Goal: Task Accomplishment & Management: Manage account settings

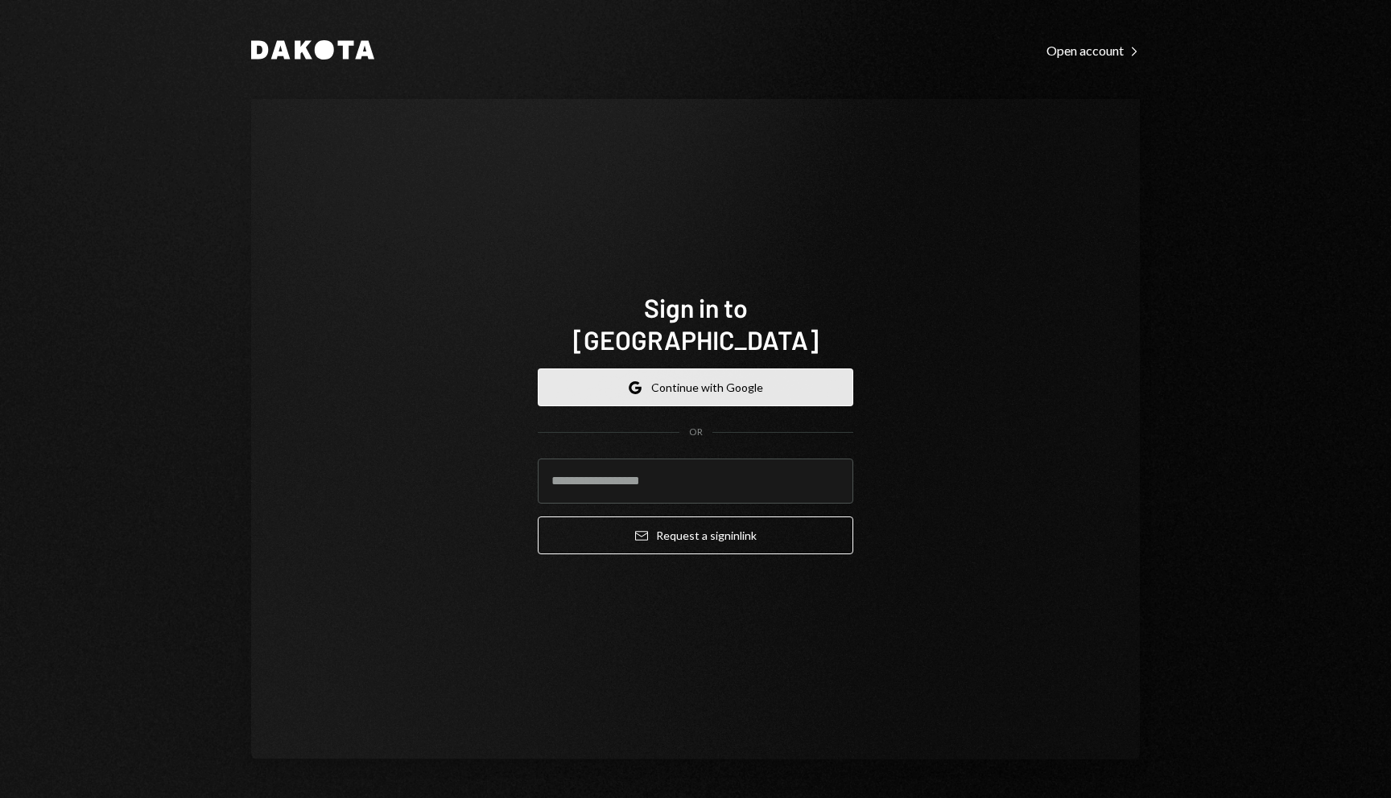
click at [748, 375] on button "Google Continue with Google" at bounding box center [695, 388] width 315 height 38
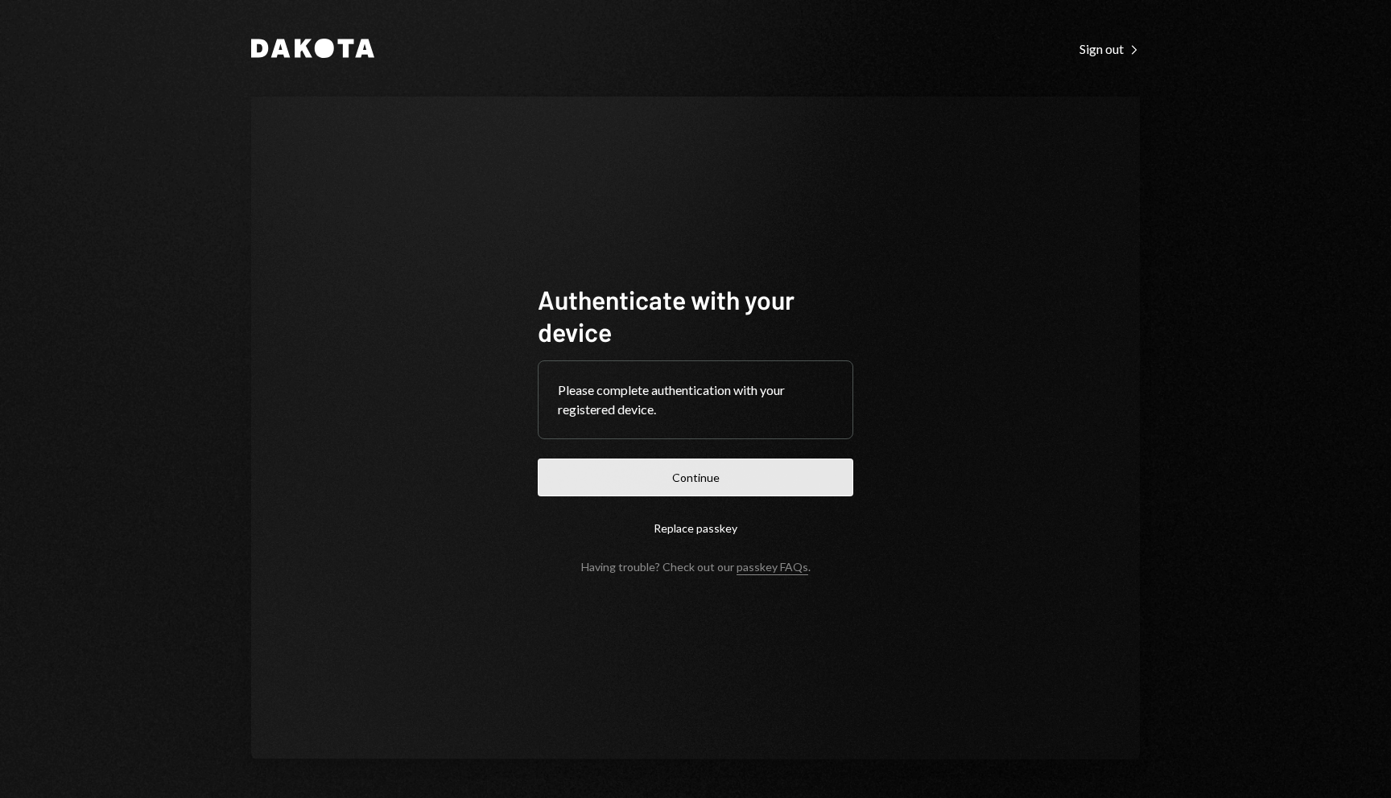
click at [781, 479] on button "Continue" at bounding box center [695, 478] width 315 height 38
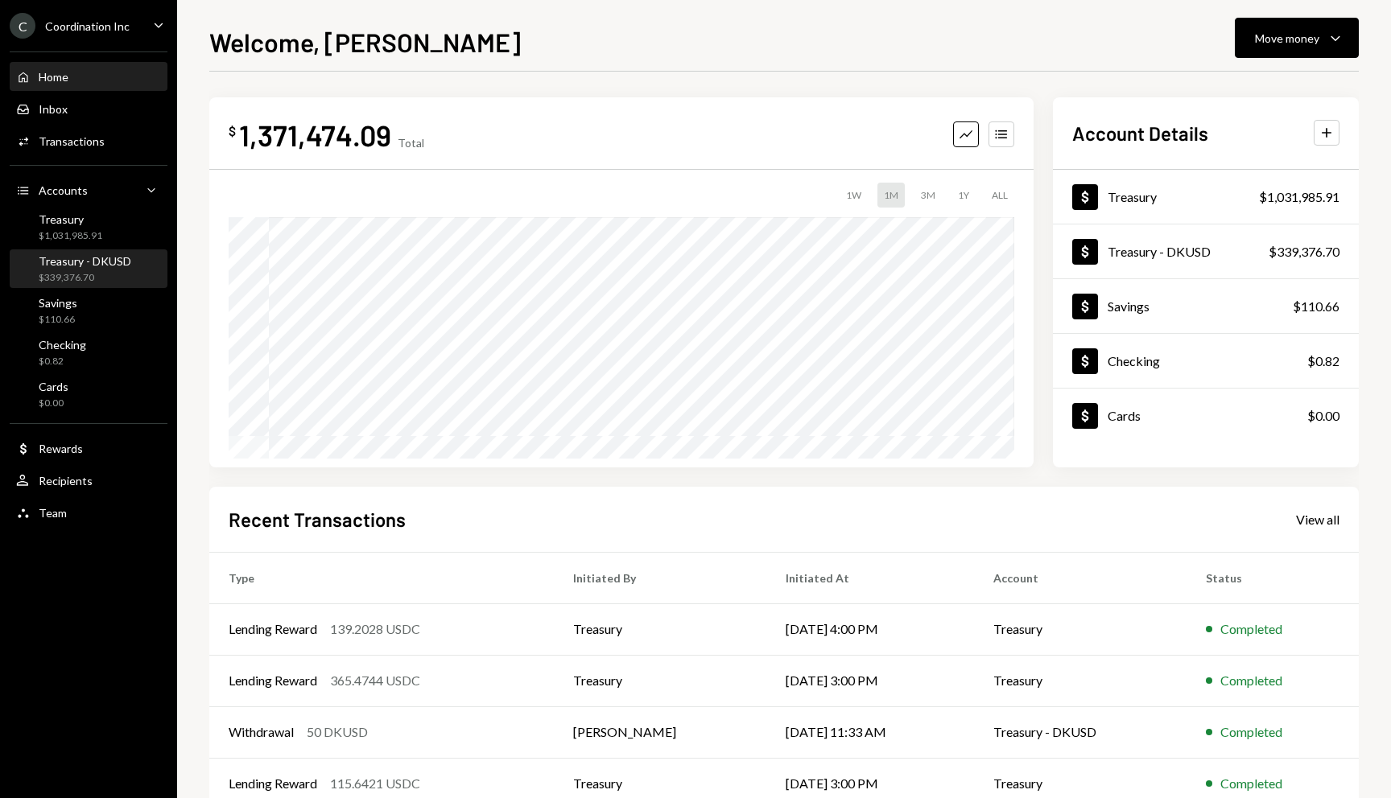
click at [115, 266] on div "Treasury - DKUSD" at bounding box center [85, 261] width 93 height 14
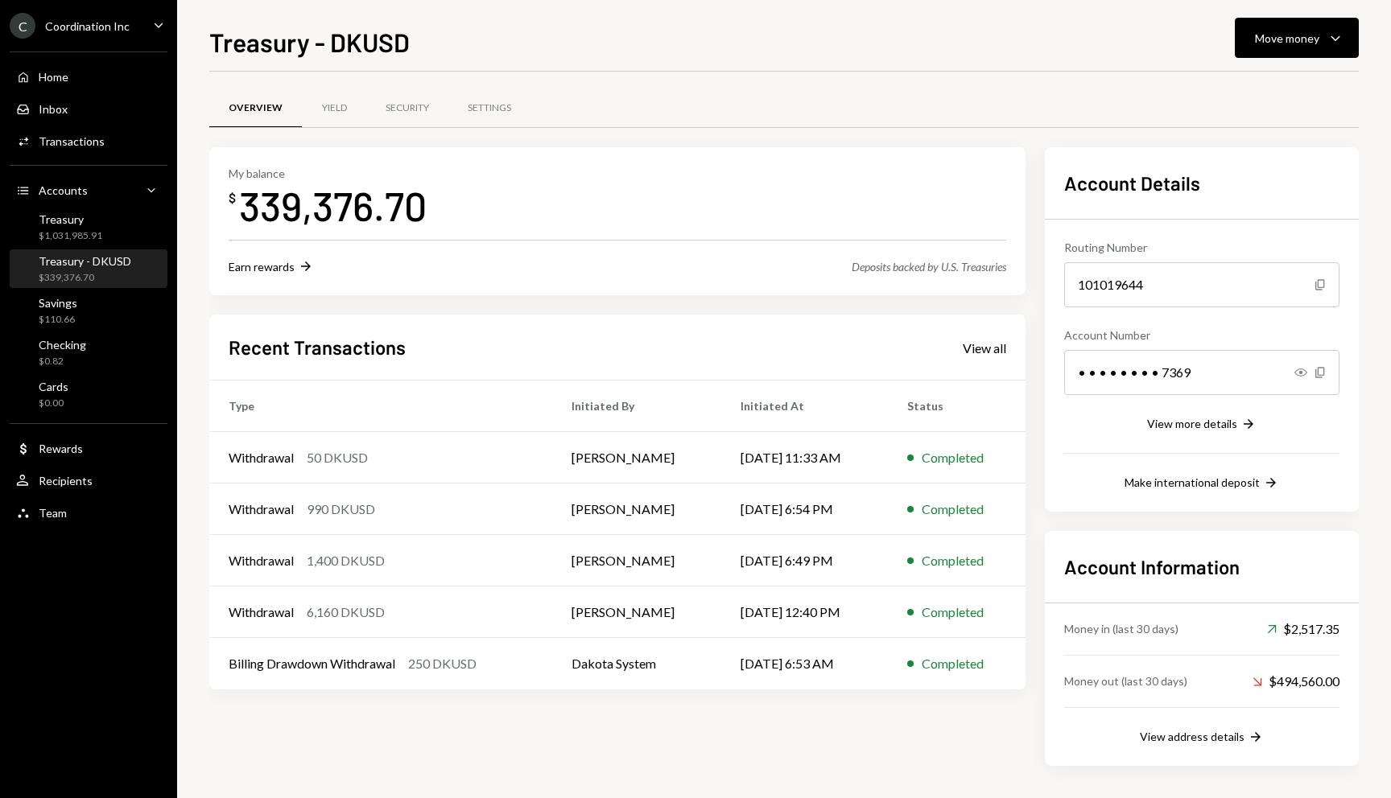
click at [1295, 60] on div "Treasury - DKUSD Move money Caret Down Overview Yield Security Settings My bala…" at bounding box center [783, 411] width 1149 height 776
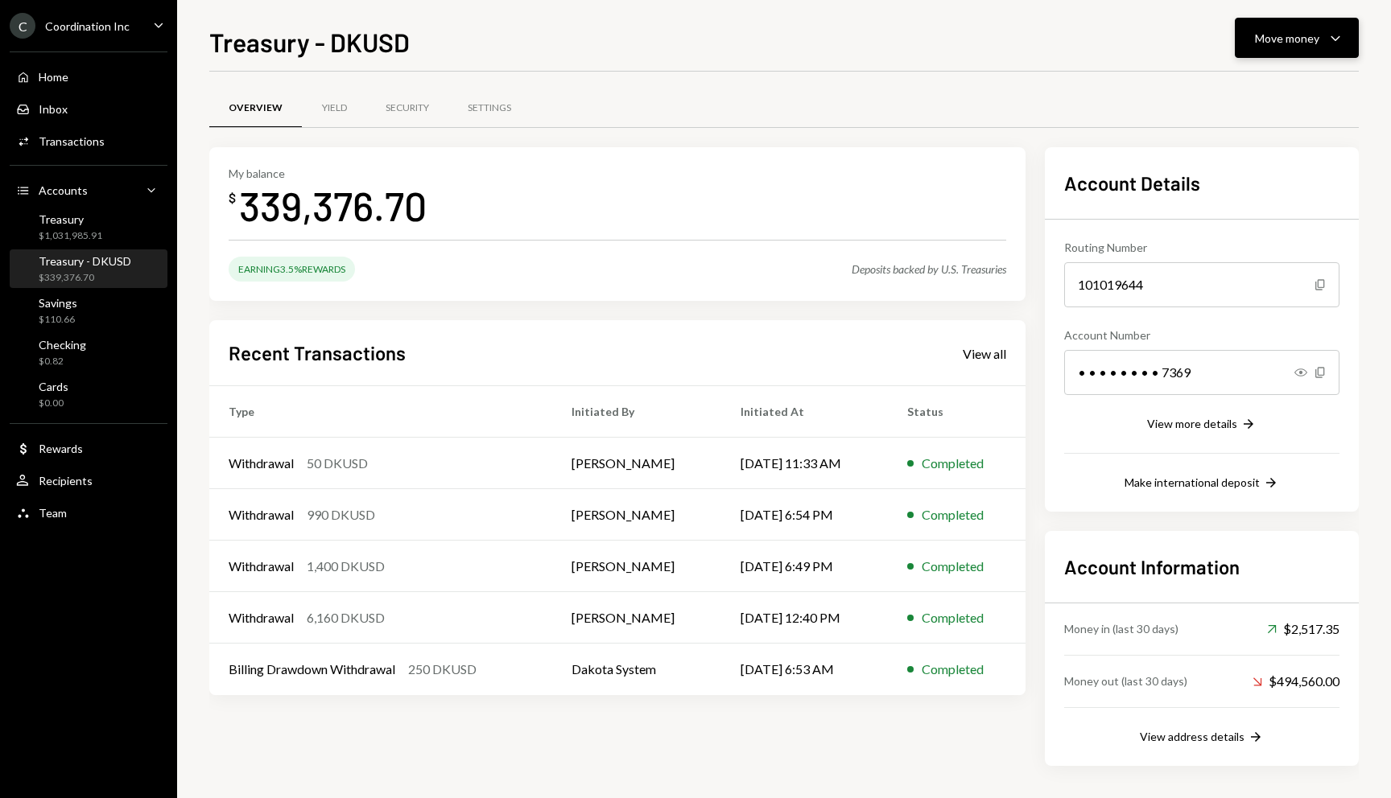
click at [1293, 48] on button "Move money Caret Down" at bounding box center [1296, 38] width 124 height 40
click at [1263, 86] on div "Send" at bounding box center [1283, 86] width 117 height 17
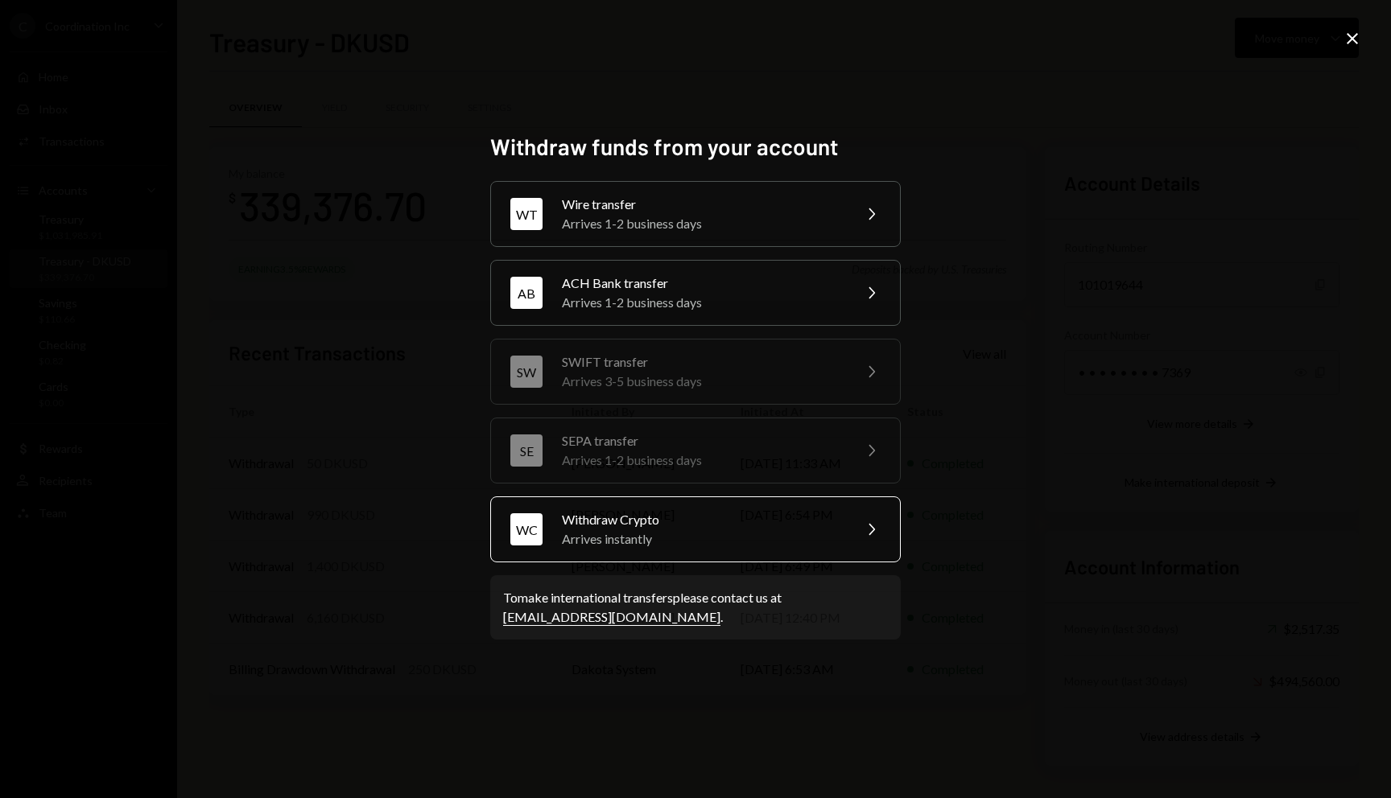
click at [665, 528] on div "Withdraw Crypto" at bounding box center [702, 519] width 280 height 19
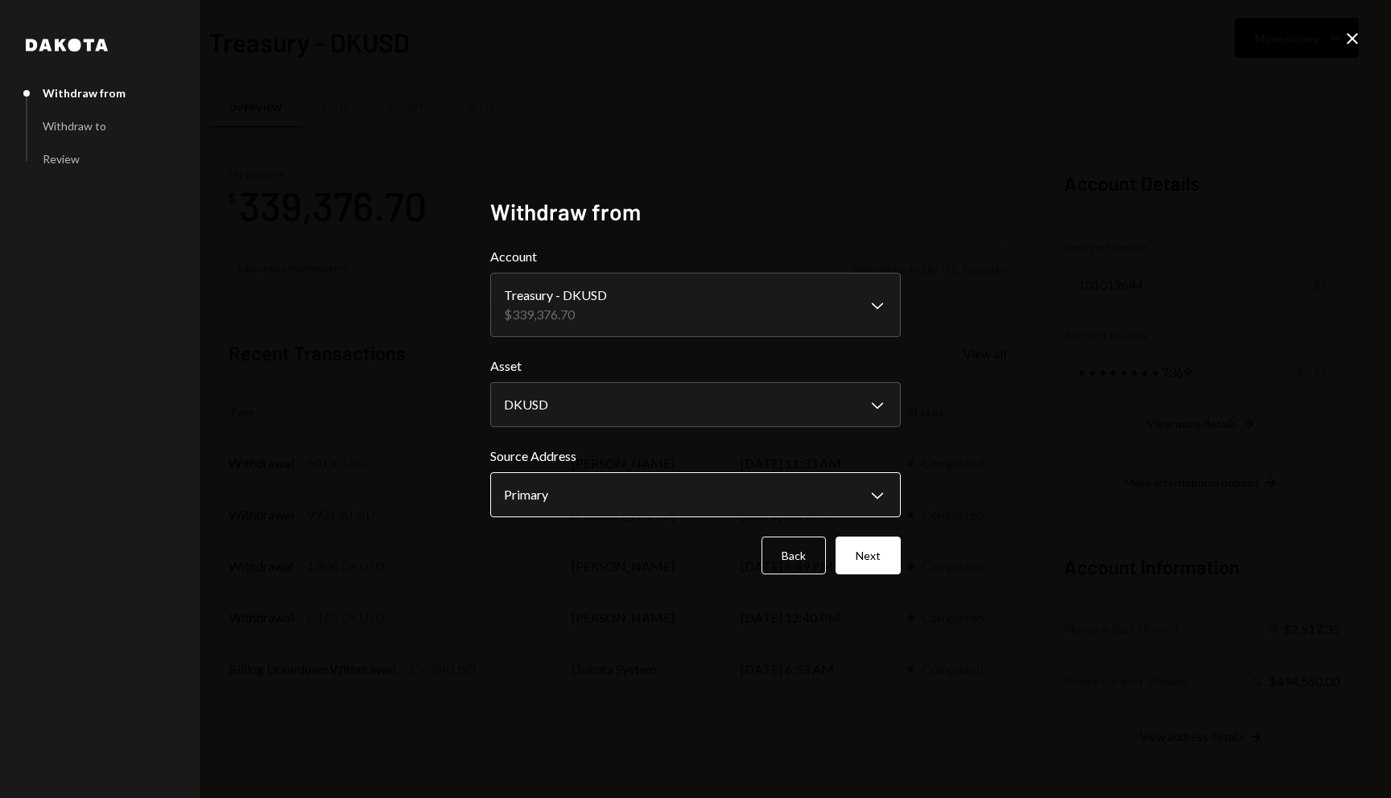
click at [648, 512] on body "C Coordination Inc Caret Down Home Home Inbox Inbox Activities Transactions Acc…" at bounding box center [695, 399] width 1391 height 798
click at [880, 565] on button "Next" at bounding box center [867, 556] width 65 height 38
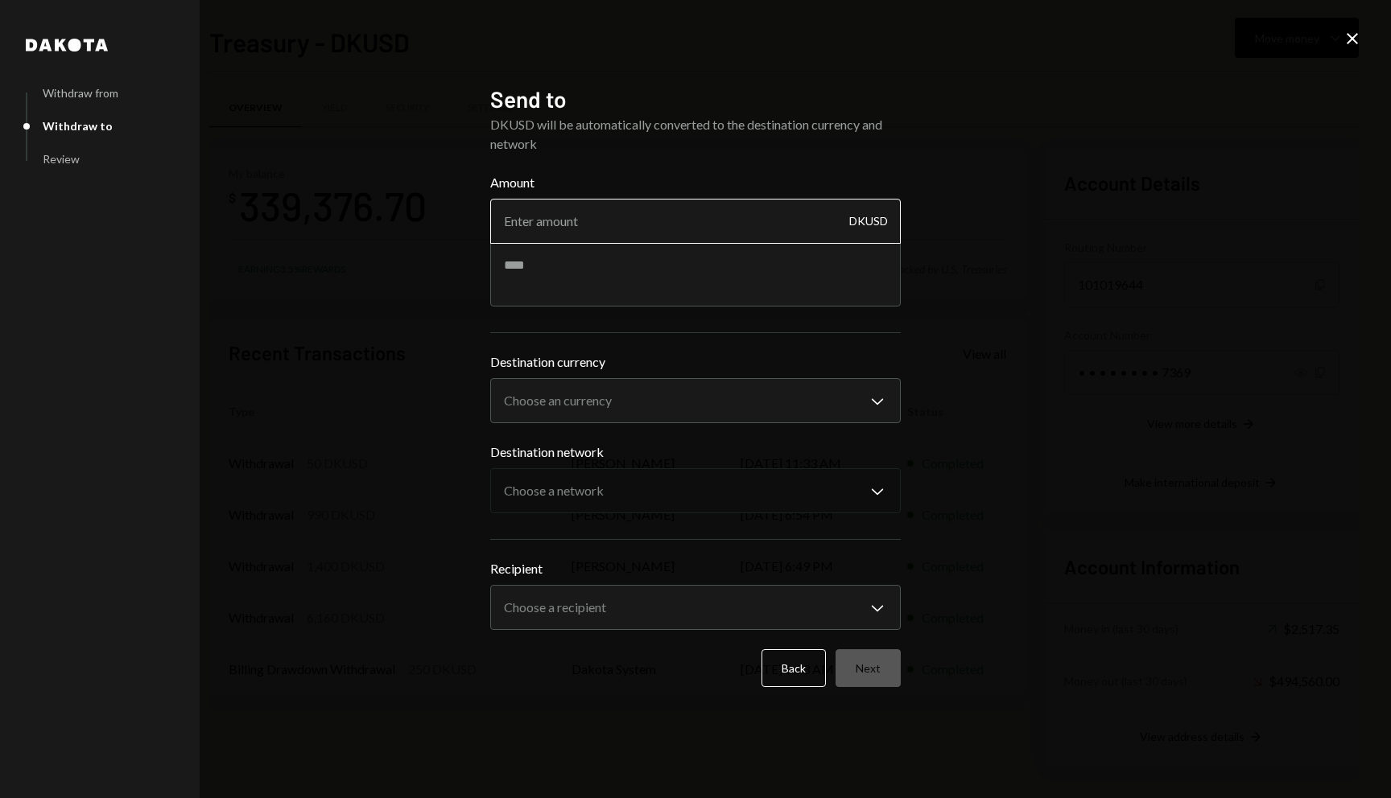
click at [675, 232] on input "Amount" at bounding box center [695, 221] width 410 height 45
type input "30"
type textarea "**********"
click at [645, 390] on body "C Coordination Inc Caret Down Home Home Inbox Inbox Activities Transactions Acc…" at bounding box center [695, 399] width 1391 height 798
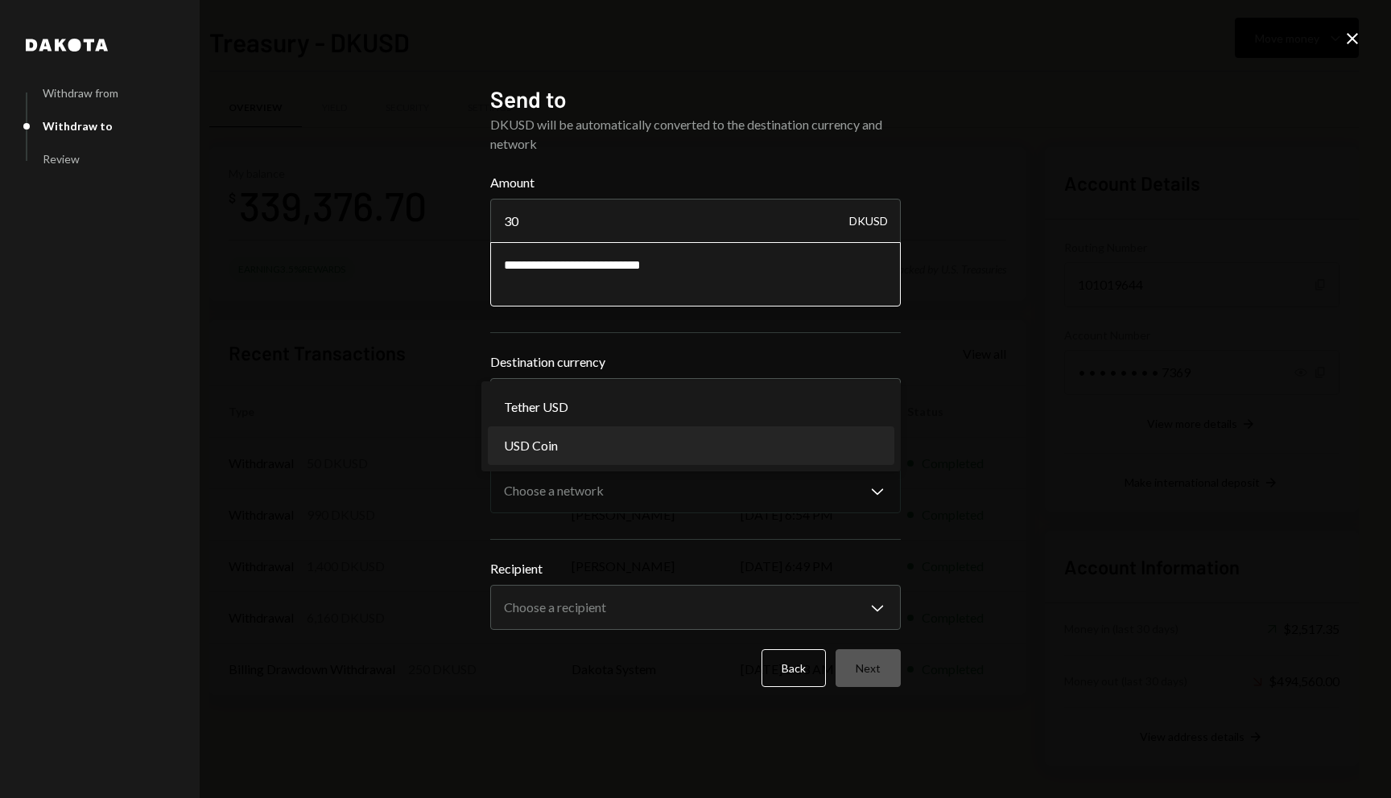
select select "****"
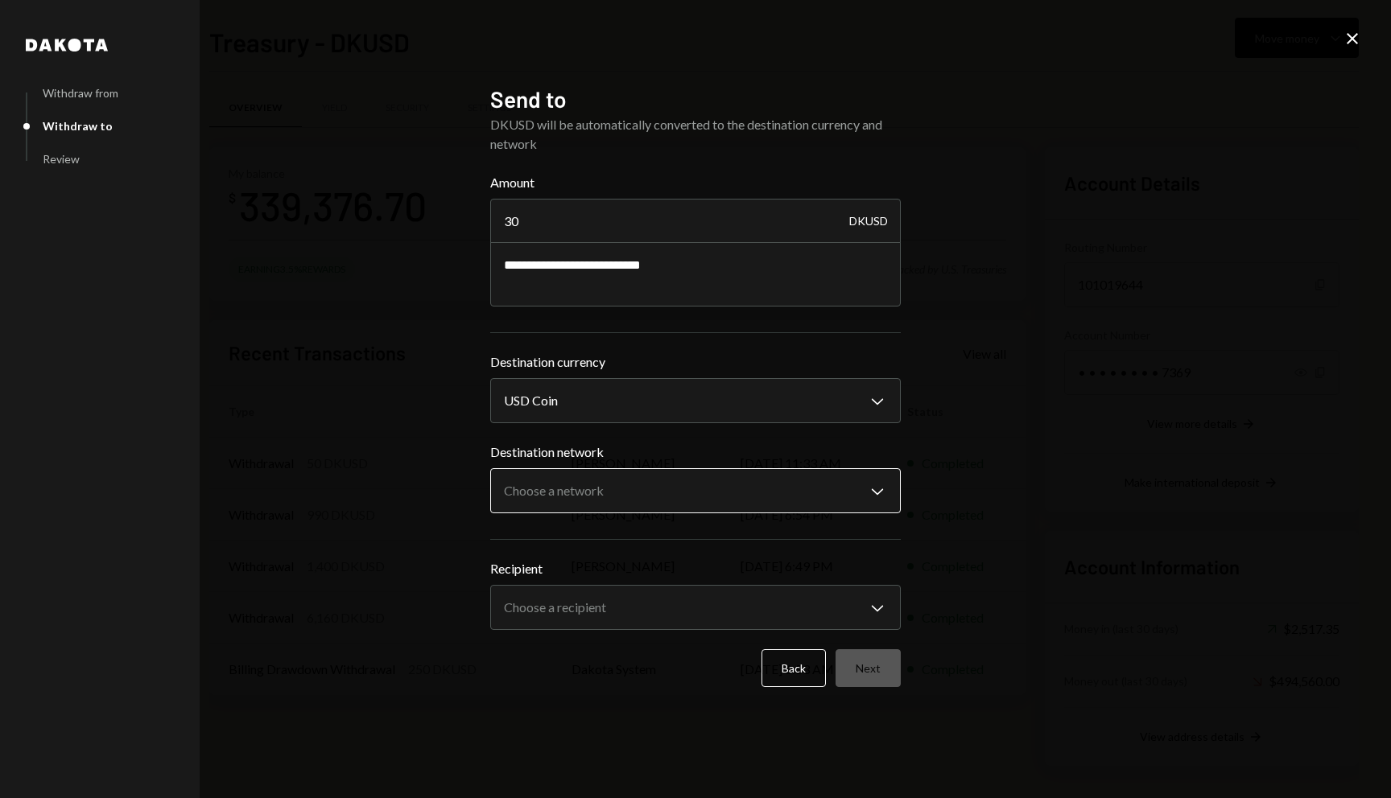
click at [596, 484] on body "C Coordination Inc Caret Down Home Home Inbox Inbox Activities Transactions Acc…" at bounding box center [695, 399] width 1391 height 798
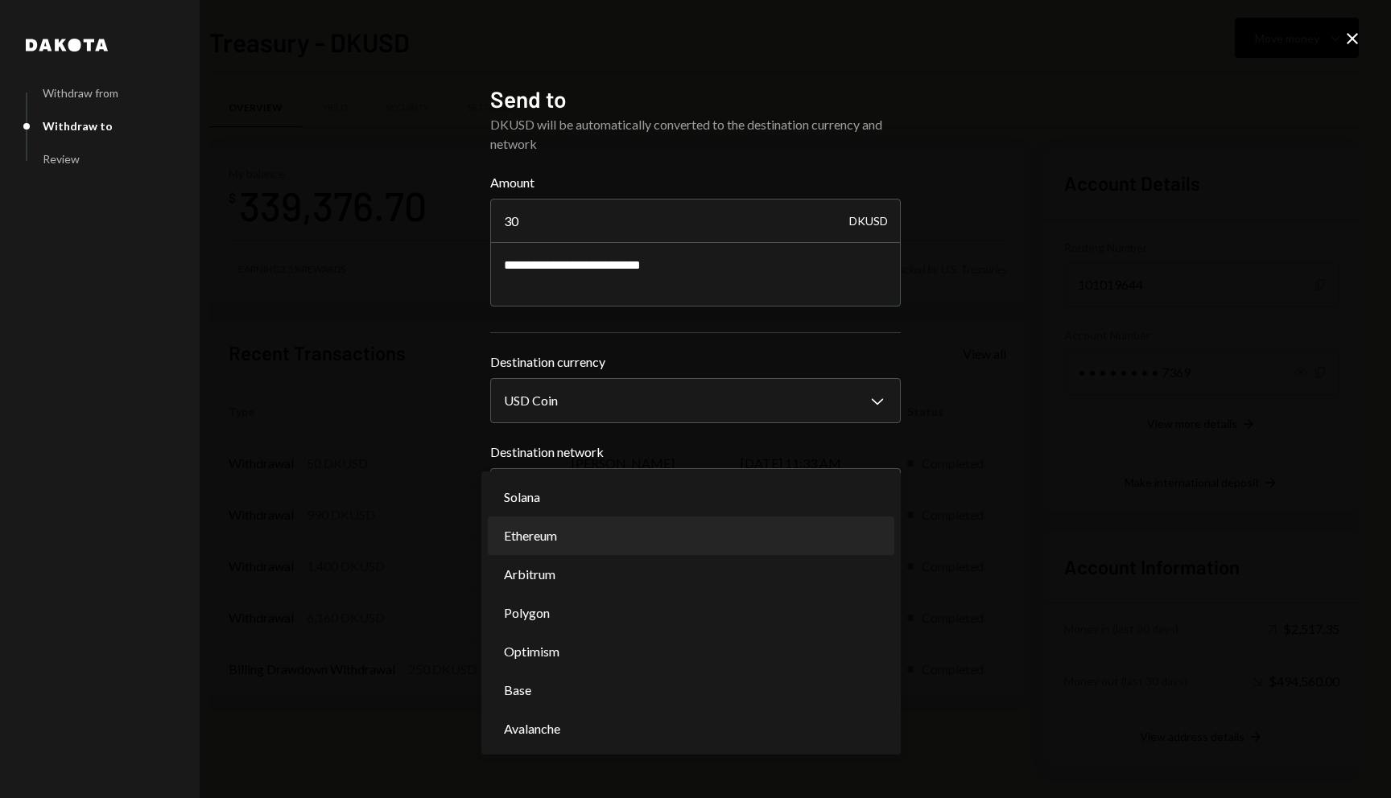
select select "**********"
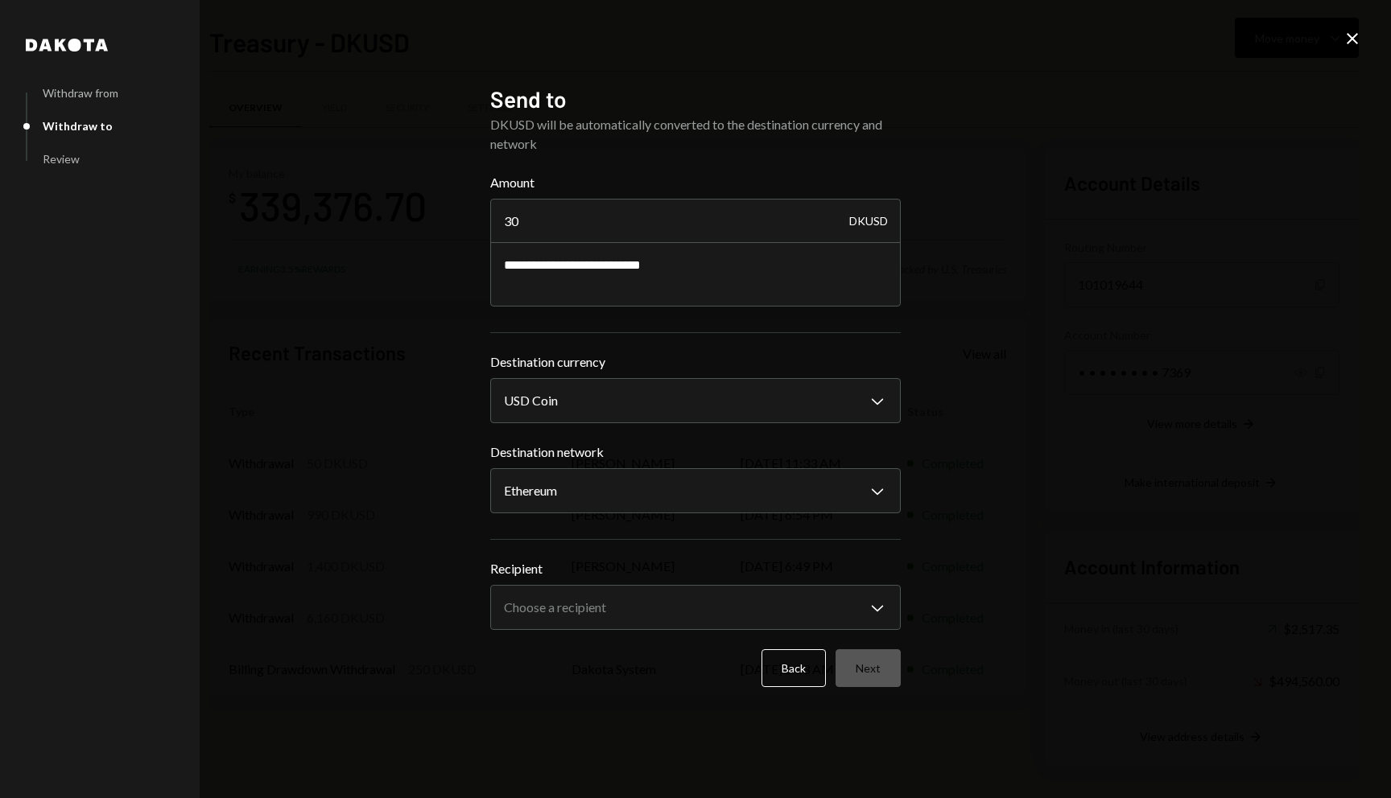
click at [692, 354] on label "Destination currency" at bounding box center [695, 361] width 410 height 19
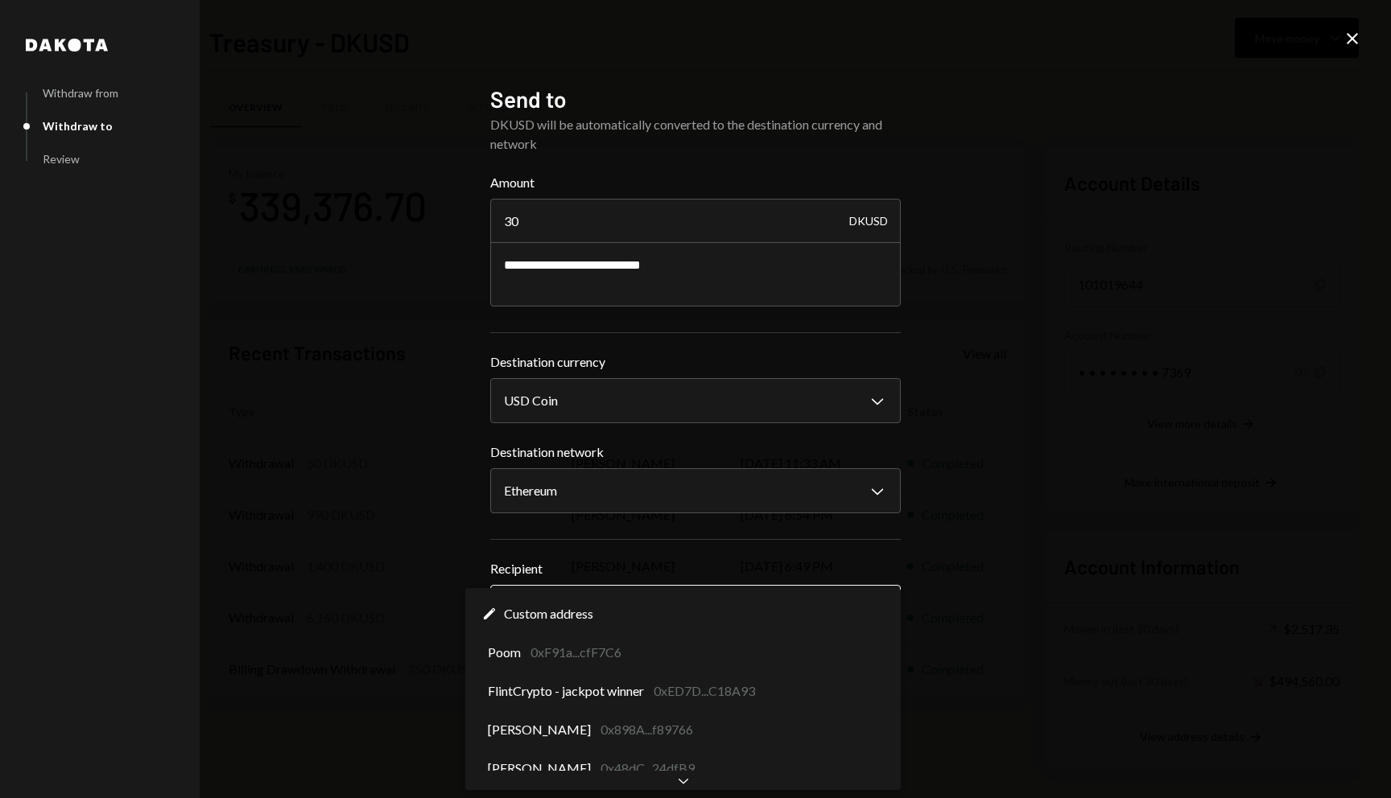
click at [710, 604] on body "C Coordination Inc Caret Down Home Home Inbox Inbox Activities Transactions Acc…" at bounding box center [695, 399] width 1391 height 798
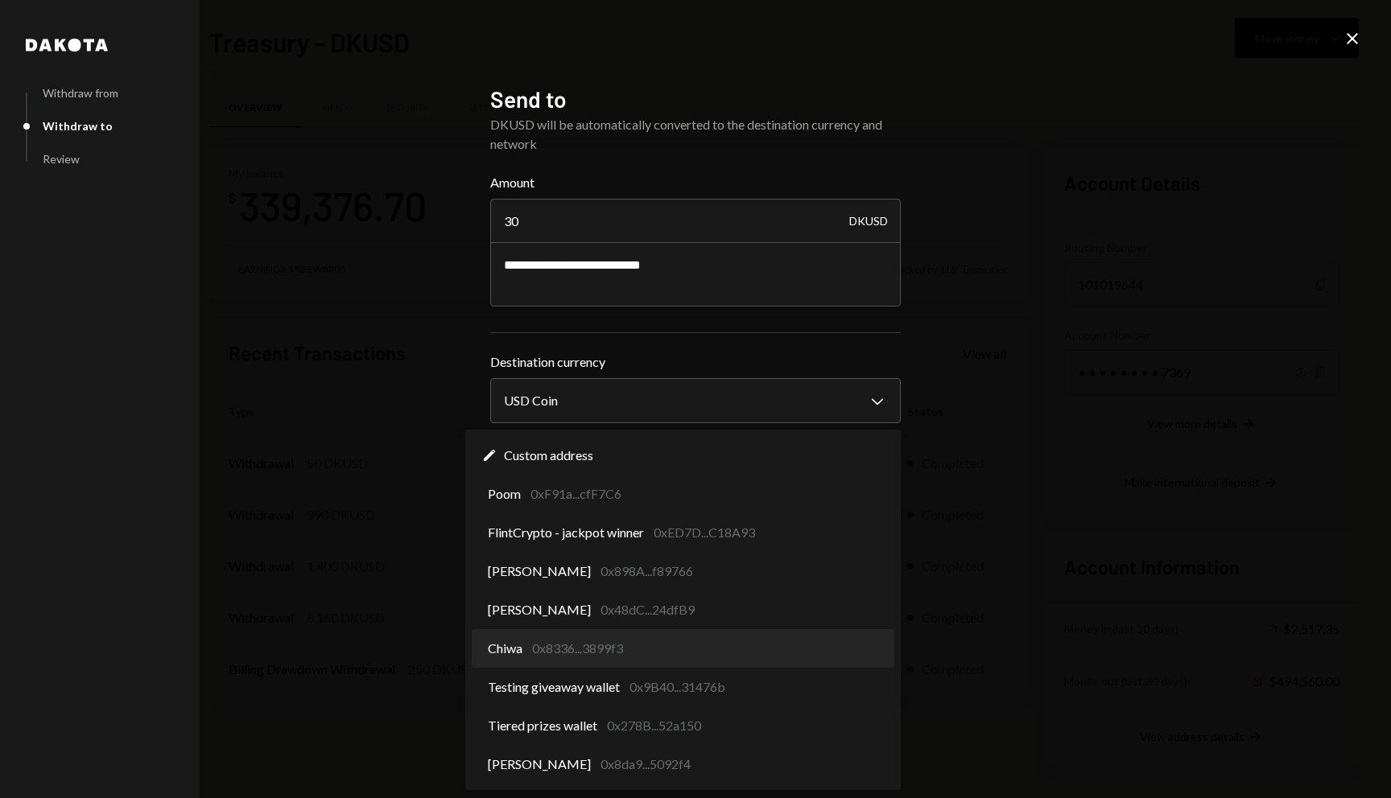
select select "**********"
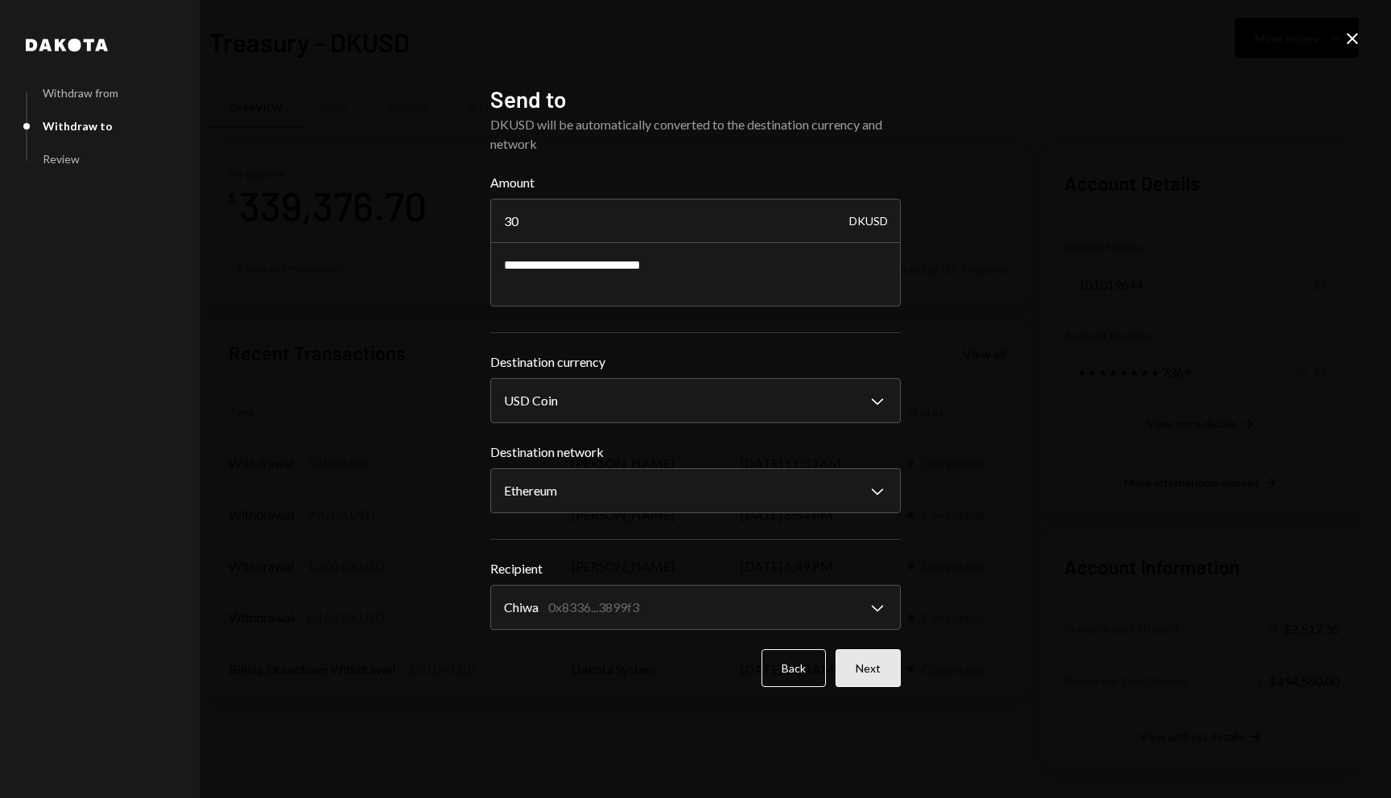
click at [853, 666] on button "Next" at bounding box center [867, 668] width 65 height 38
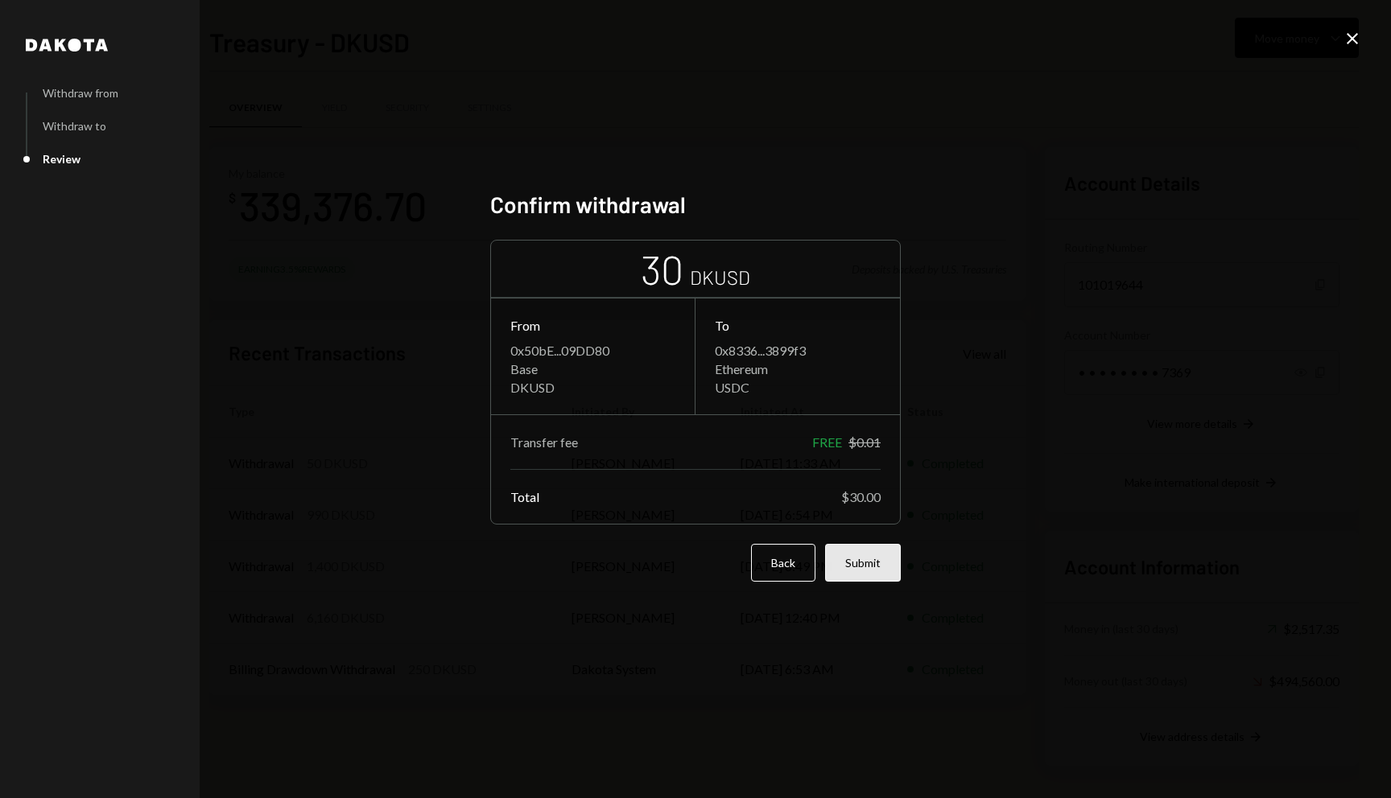
click at [867, 571] on button "Submit" at bounding box center [863, 563] width 76 height 38
